Goal: Transaction & Acquisition: Book appointment/travel/reservation

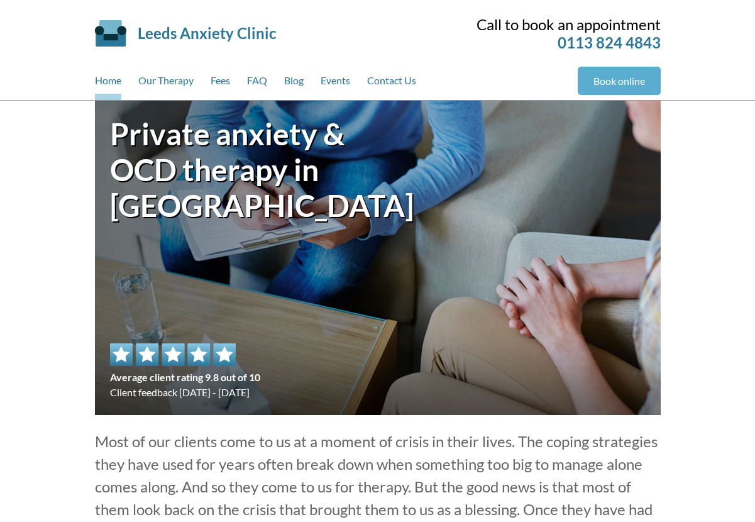
click at [620, 81] on link "Book online" at bounding box center [619, 81] width 83 height 28
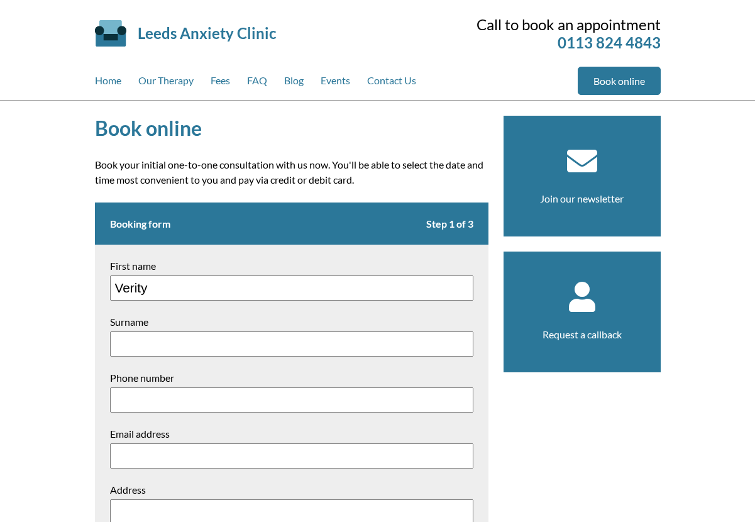
type input "Verity"
type input "Salter"
click at [172, 404] on input "Phone number" at bounding box center [292, 399] width 364 height 25
type input "07771952503"
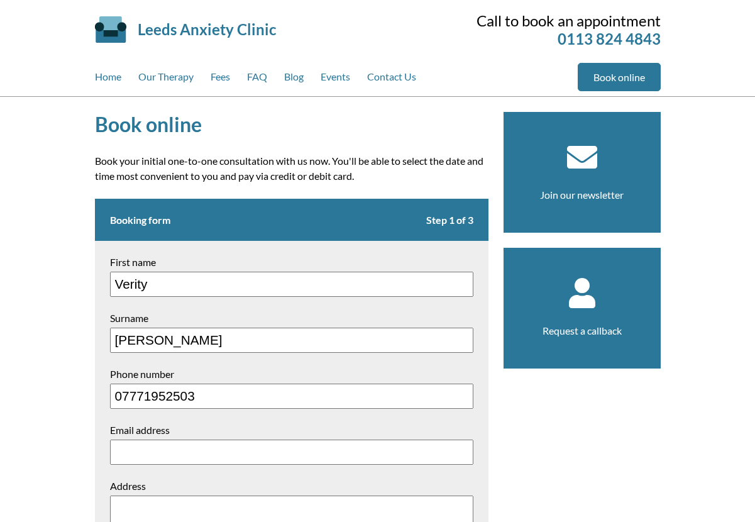
click at [204, 460] on input "Email address" at bounding box center [292, 452] width 364 height 25
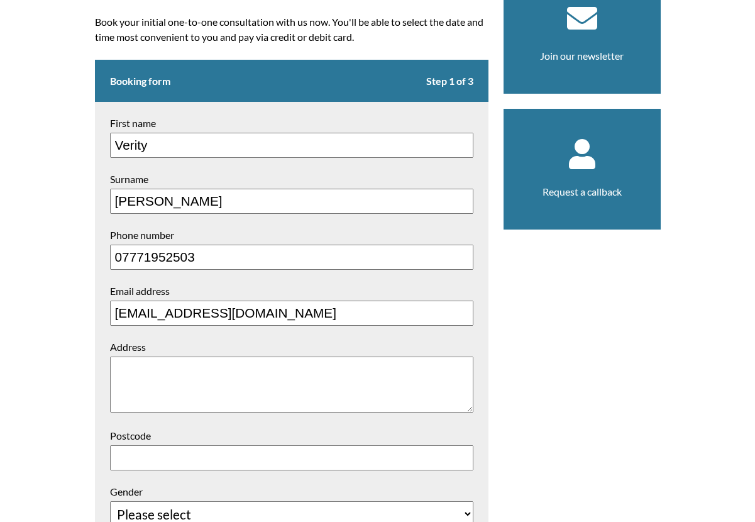
scroll to position [155, 0]
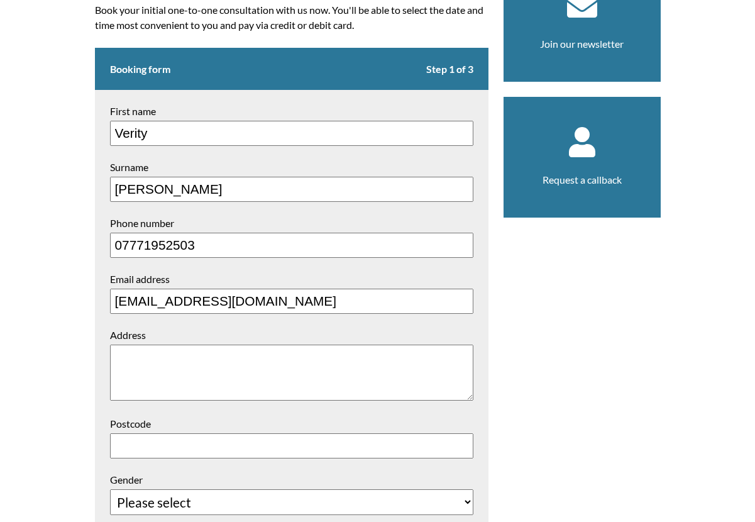
type input "vs@edpartners.co.uk"
click at [183, 354] on textarea "Address" at bounding box center [292, 373] width 364 height 56
type textarea "Laurel Farmhouse High Street Bramham"
click at [161, 452] on input "Postcode" at bounding box center [292, 445] width 364 height 25
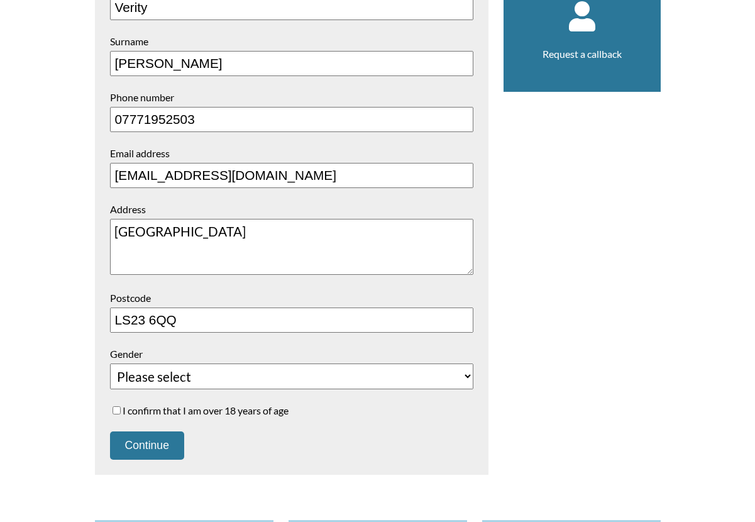
scroll to position [284, 0]
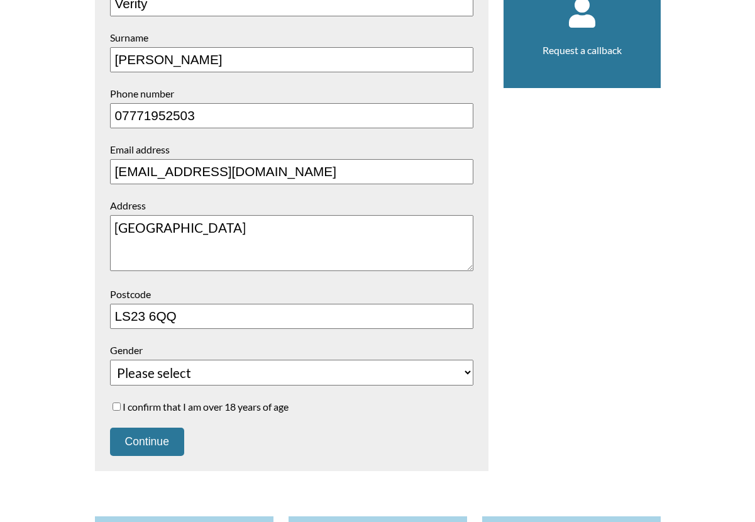
type input "LS23 6QQ"
click at [265, 372] on select "Please select Female Male Unspecified Prefer not to say" at bounding box center [292, 373] width 364 height 26
select select "Female"
click at [110, 360] on select "Please select Female Male Unspecified Prefer not to say" at bounding box center [292, 373] width 364 height 26
click at [116, 404] on input "I confirm that I am over 18 years of age" at bounding box center [117, 407] width 8 height 8
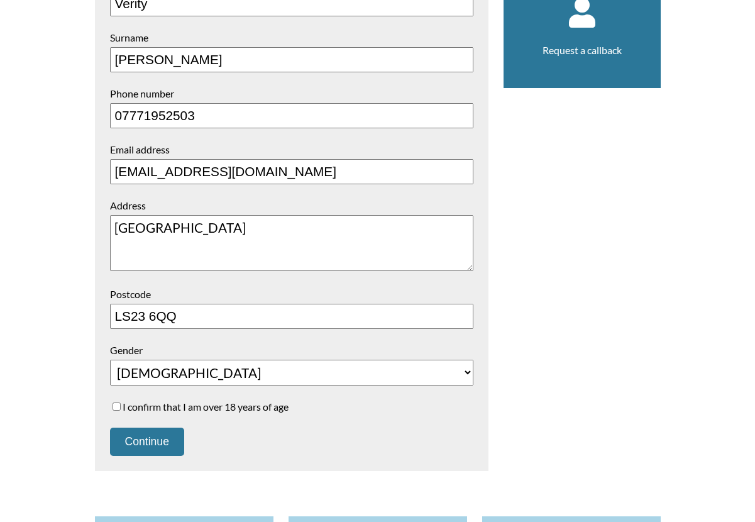
checkbox input "true"
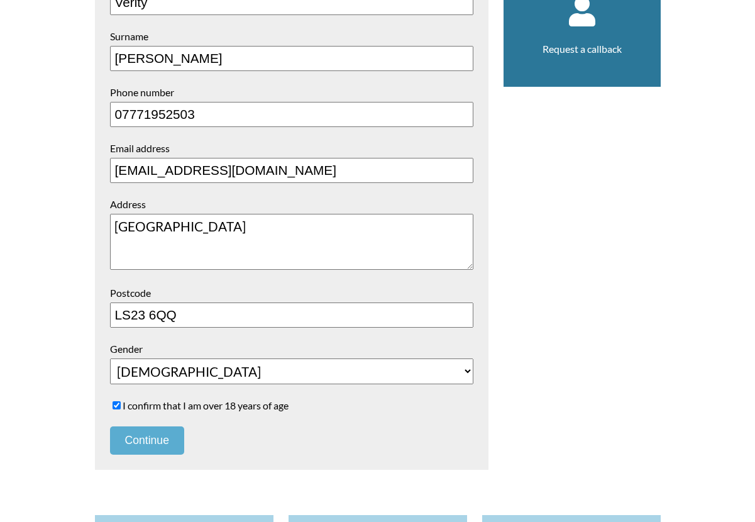
click at [138, 442] on button "Continue" at bounding box center [147, 440] width 74 height 28
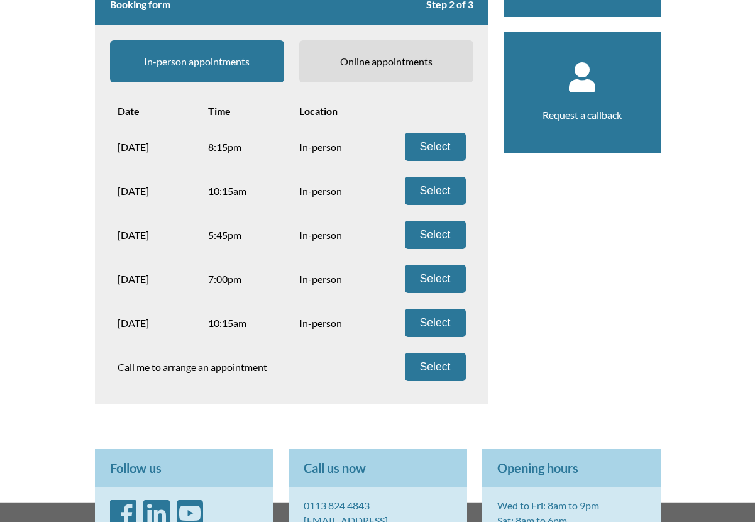
scroll to position [218, 0]
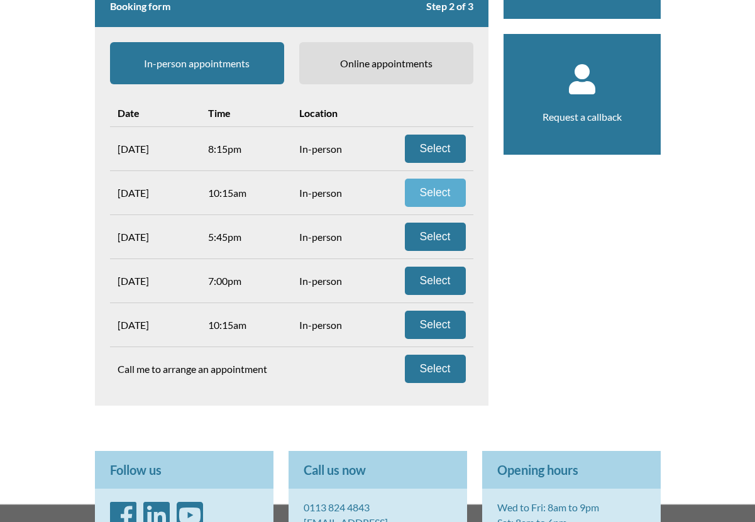
click at [450, 193] on button "Select" at bounding box center [435, 193] width 61 height 28
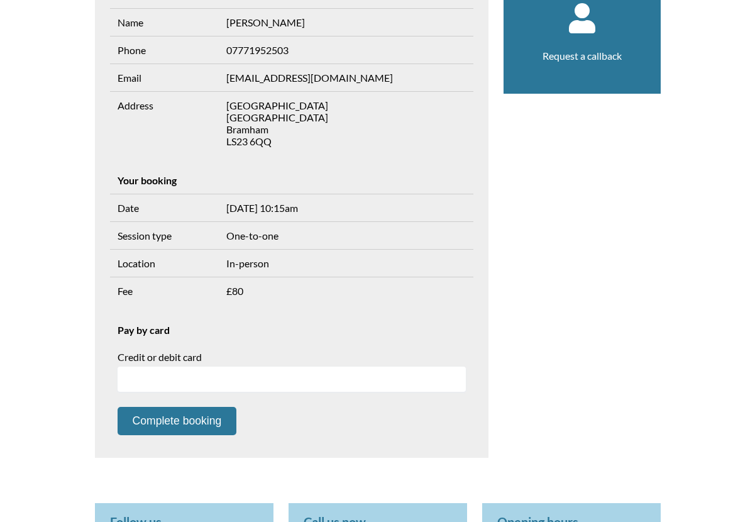
scroll to position [299, 0]
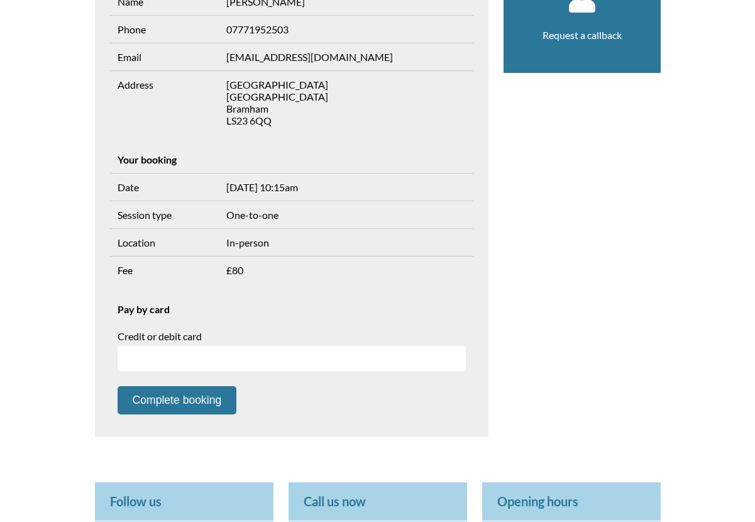
click at [220, 353] on div at bounding box center [292, 358] width 348 height 25
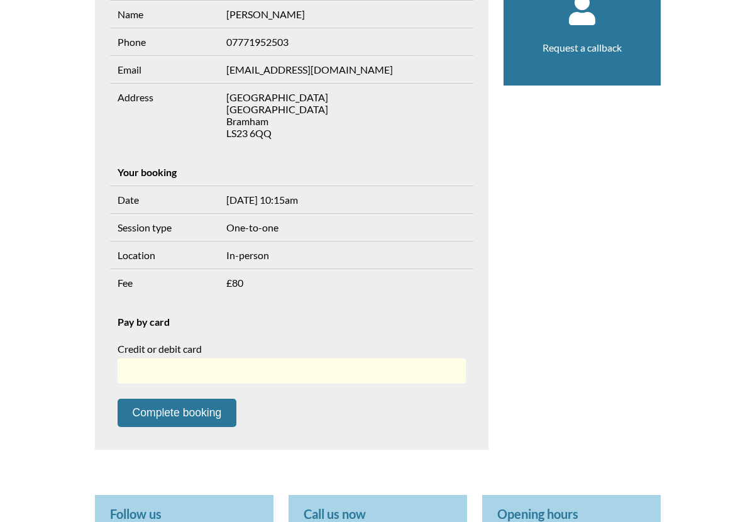
scroll to position [289, 0]
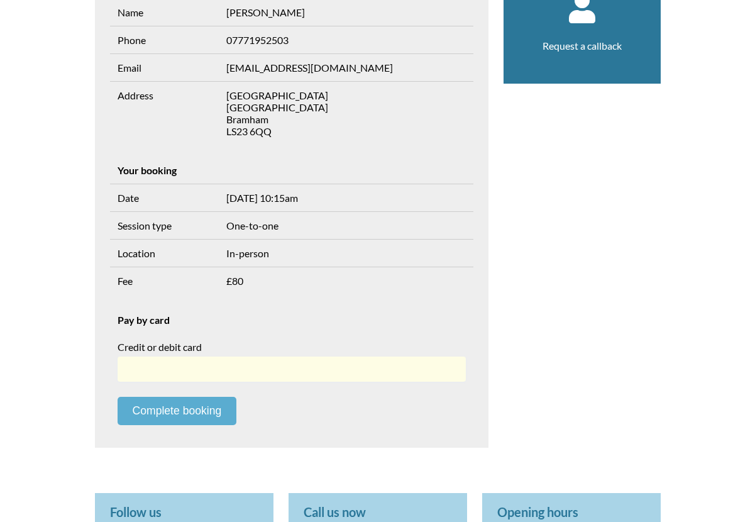
click at [205, 417] on button "Complete booking" at bounding box center [178, 411] width 120 height 28
